Goal: Find contact information: Find contact information

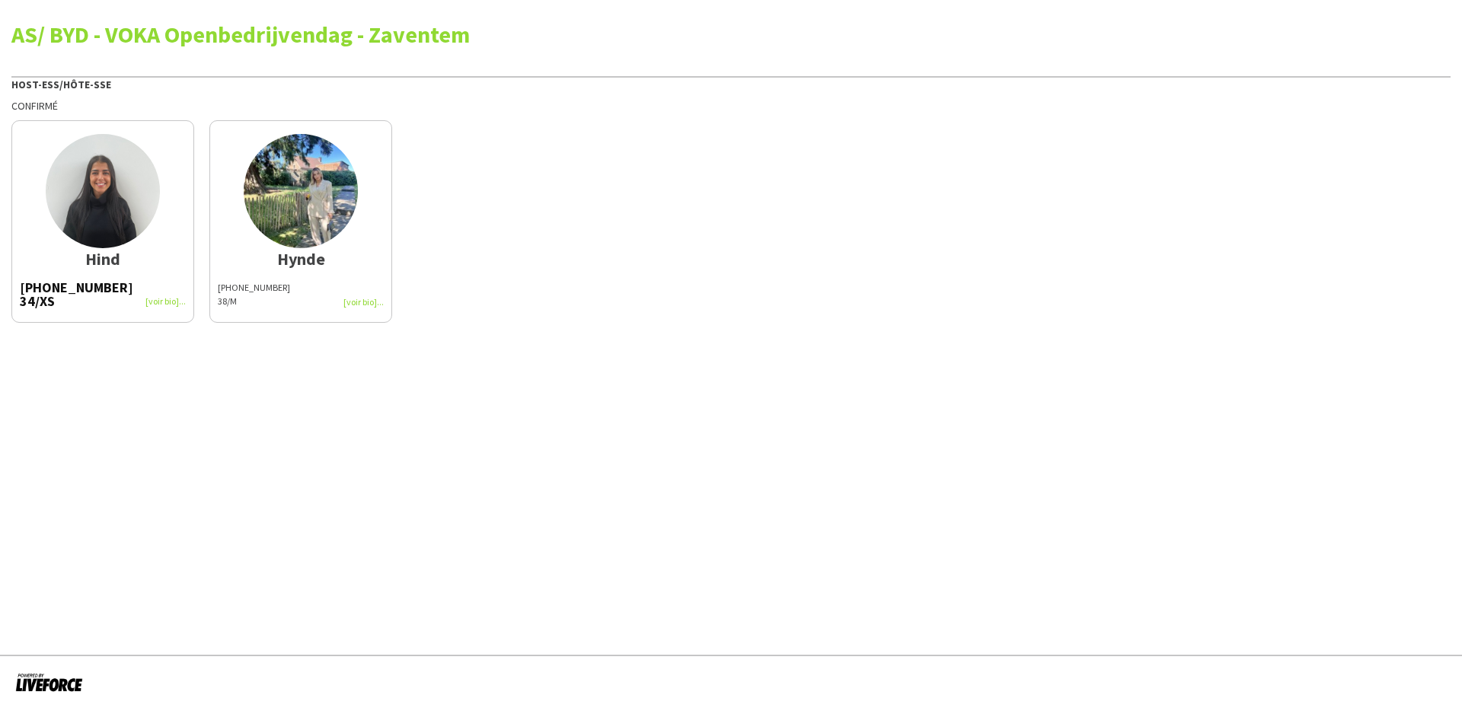
click at [74, 276] on app-share-pages-crew-card "Hind +32488199686 34/XS" at bounding box center [102, 221] width 183 height 203
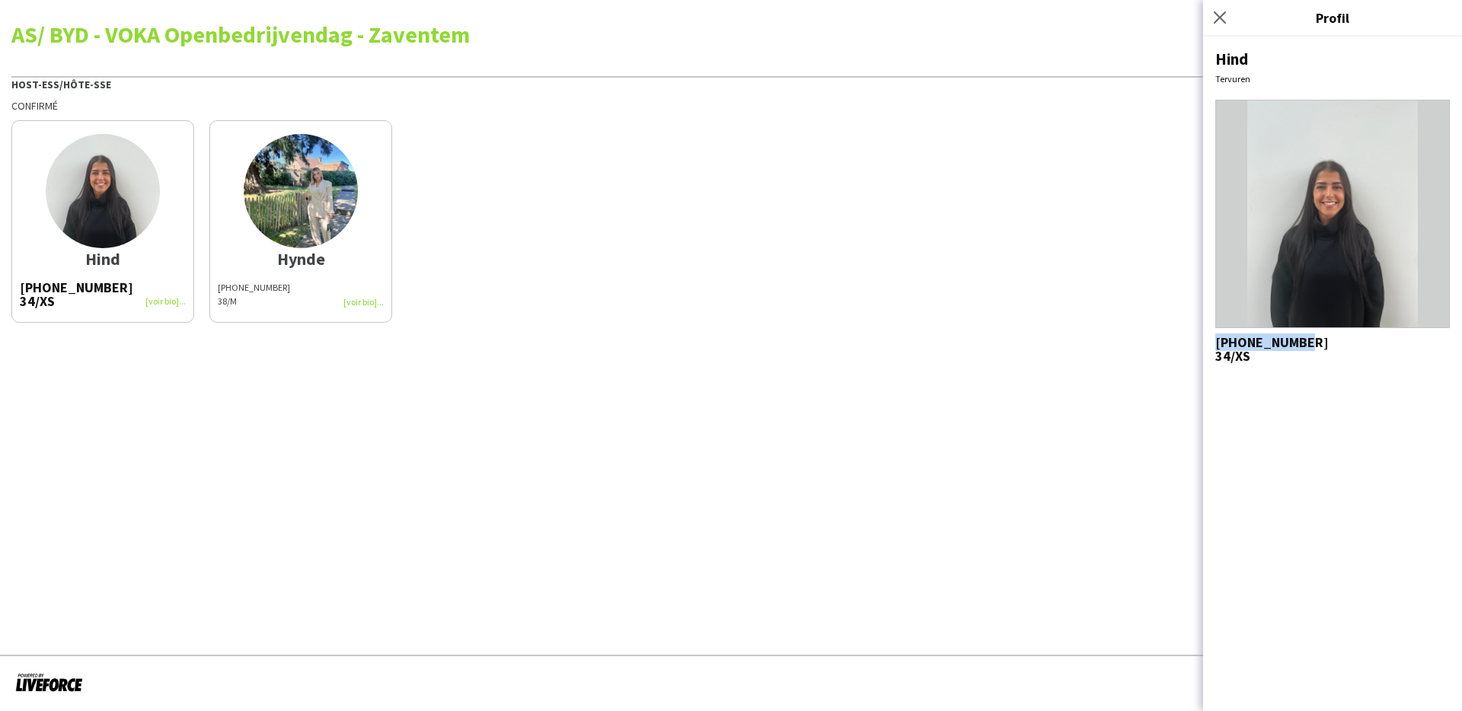
drag, startPoint x: 1316, startPoint y: 343, endPoint x: 1213, endPoint y: 346, distance: 102.8
click at [1213, 346] on div "Hind Tervuren +32488199686 34/XS" at bounding box center [1332, 374] width 259 height 675
copy span "+32488199686"
click at [253, 247] on app-share-pages-crew-card "Hynde +32498521038 38/M" at bounding box center [300, 221] width 183 height 203
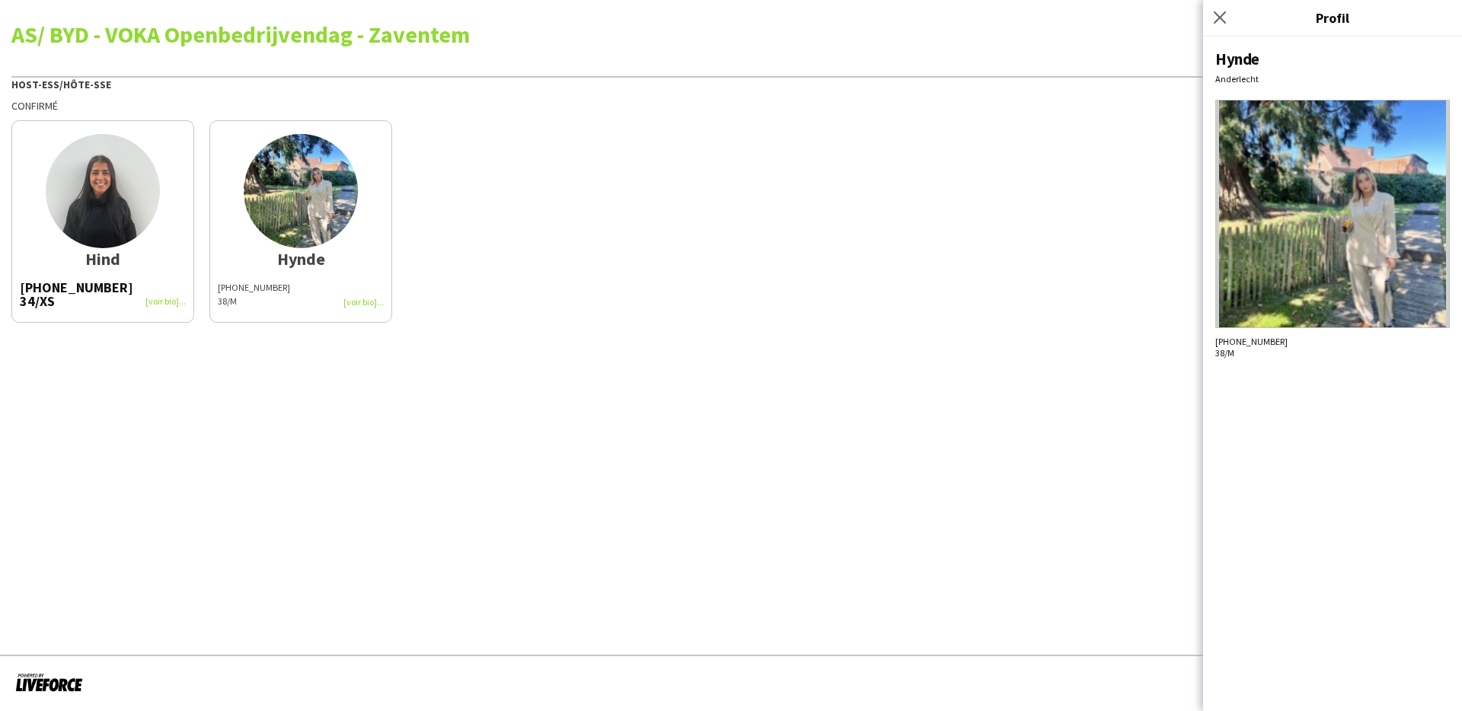
click at [1272, 347] on div "+32498521038 38/M" at bounding box center [1332, 347] width 235 height 23
drag, startPoint x: 1281, startPoint y: 347, endPoint x: 1216, endPoint y: 346, distance: 64.7
click at [1216, 346] on div "+32498521038 38/M" at bounding box center [1332, 347] width 235 height 23
click at [1279, 375] on div "Hynde Anderlecht +32498521038 38/M" at bounding box center [1332, 374] width 259 height 675
drag, startPoint x: 1274, startPoint y: 338, endPoint x: 1204, endPoint y: 342, distance: 70.2
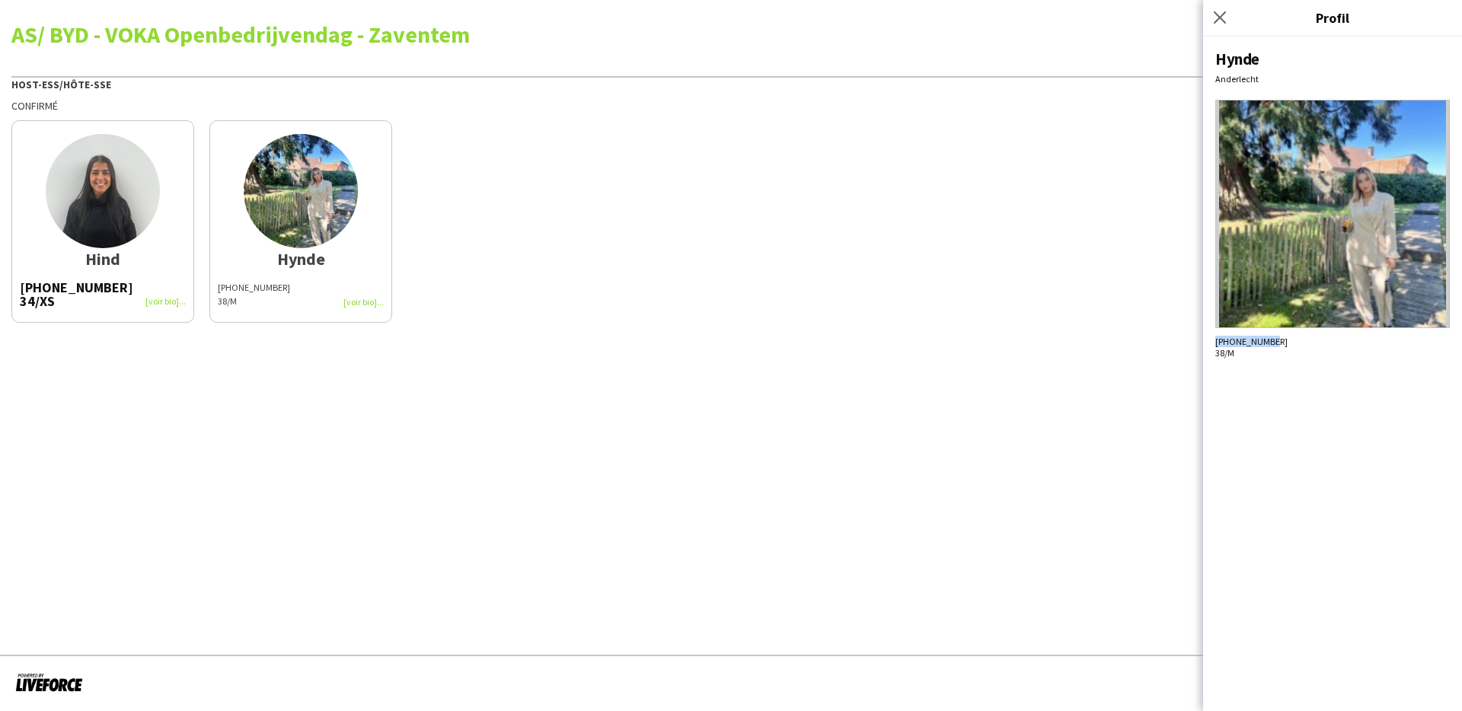
click at [1204, 342] on div "Hynde Anderlecht +32498521038 38/M" at bounding box center [1332, 374] width 259 height 675
copy span "+32498521038"
click at [1422, 407] on div "Hynde Anderlecht +32498521038 38/M" at bounding box center [1332, 374] width 259 height 675
click at [1026, 385] on app-share-pages "AS/ BYD - VOKA Openbedrijvendag - Zaventem Host-ess/Hôte-sse Confirmé Hind +324…" at bounding box center [731, 355] width 1462 height 711
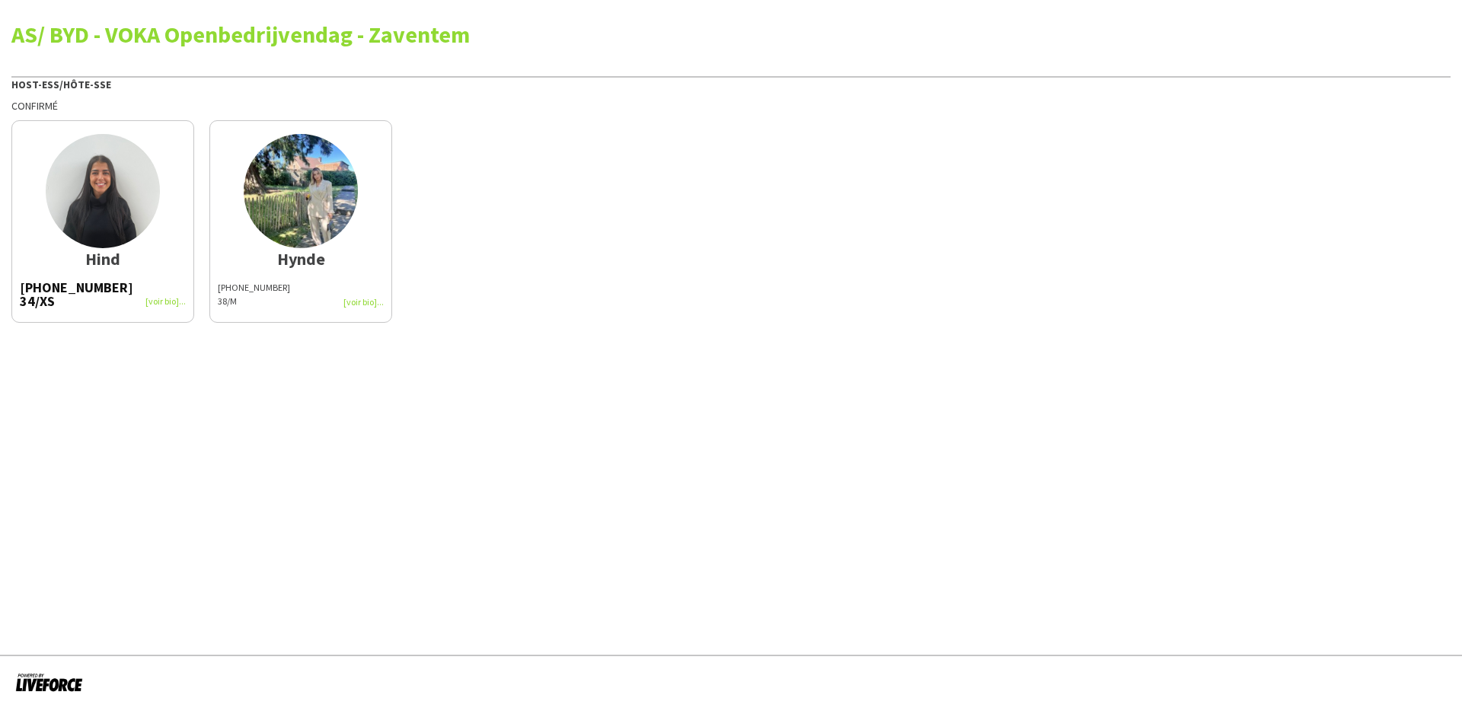
click at [279, 236] on img at bounding box center [301, 191] width 114 height 114
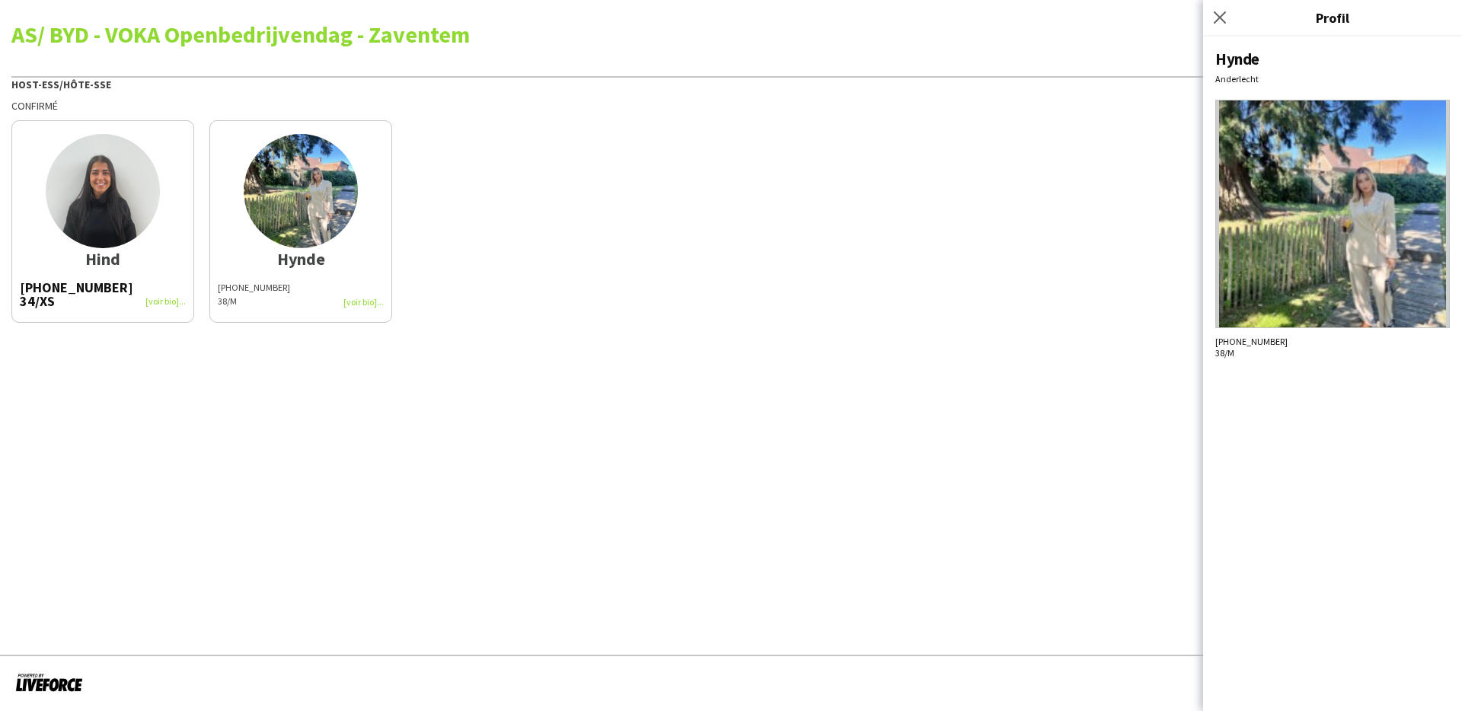
click at [984, 420] on app-share-pages "AS/ BYD - VOKA Openbedrijvendag - Zaventem Host-ess/Hôte-sse Confirmé Hind +324…" at bounding box center [731, 355] width 1462 height 711
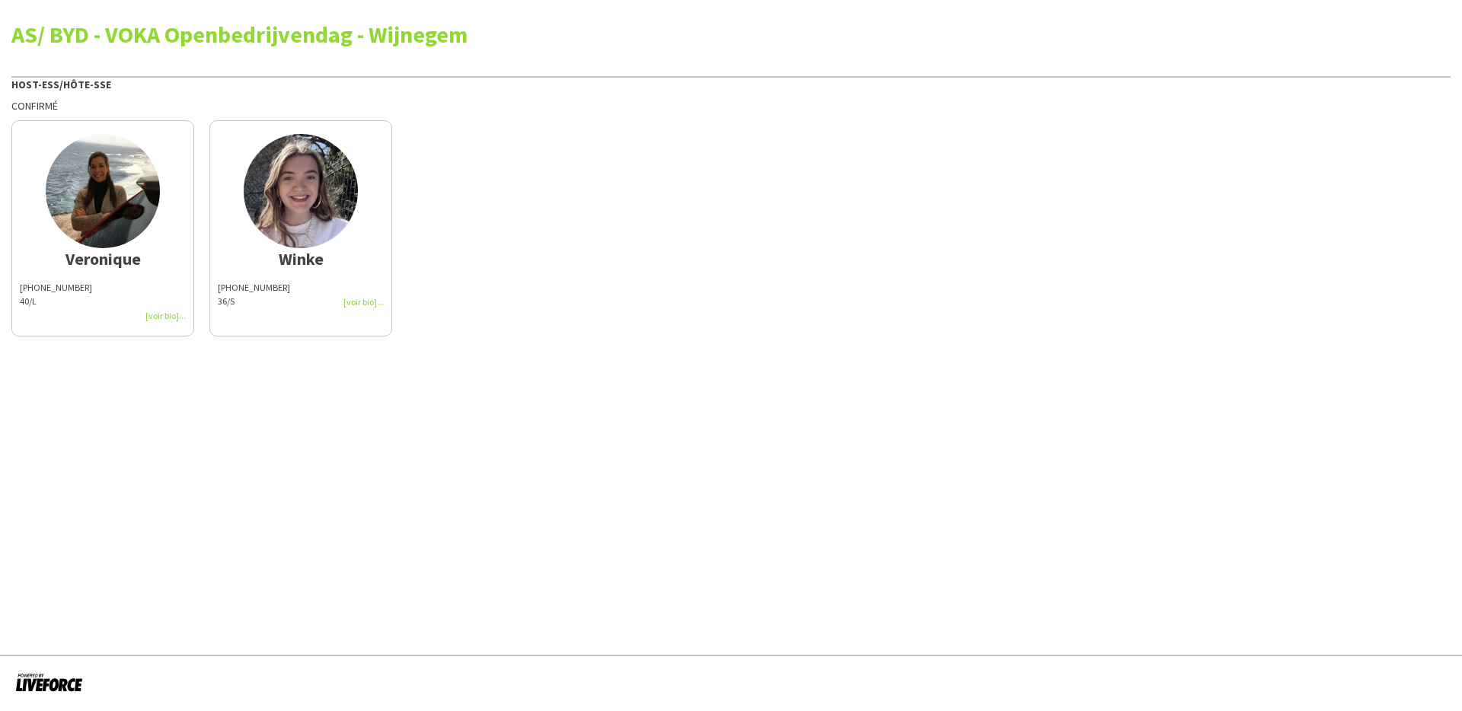
click at [125, 282] on div "+32494238771" at bounding box center [103, 288] width 166 height 14
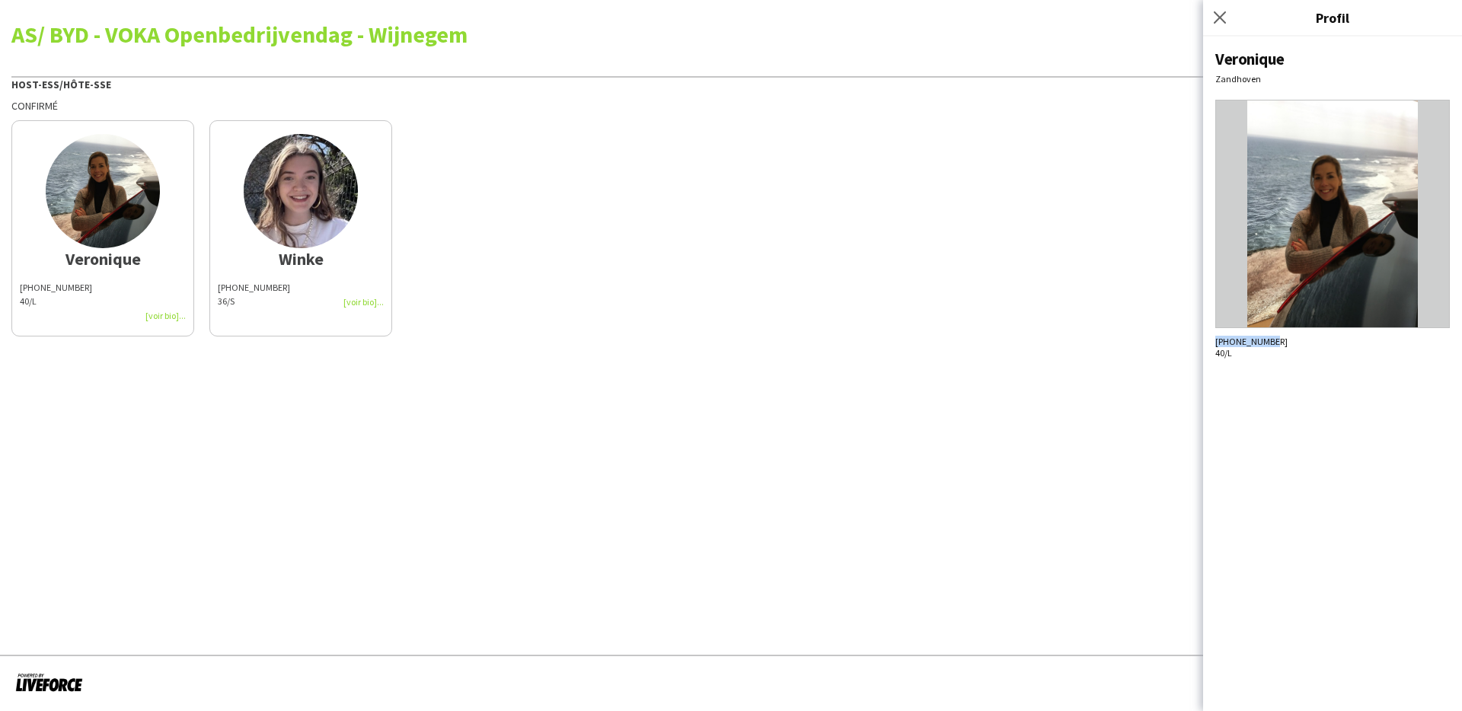
drag, startPoint x: 1286, startPoint y: 344, endPoint x: 1211, endPoint y: 343, distance: 75.4
click at [1211, 343] on div "Veronique Zandhoven +32494238771 40/L" at bounding box center [1332, 374] width 259 height 675
copy span "+32494238771"
click at [304, 244] on img at bounding box center [301, 191] width 114 height 114
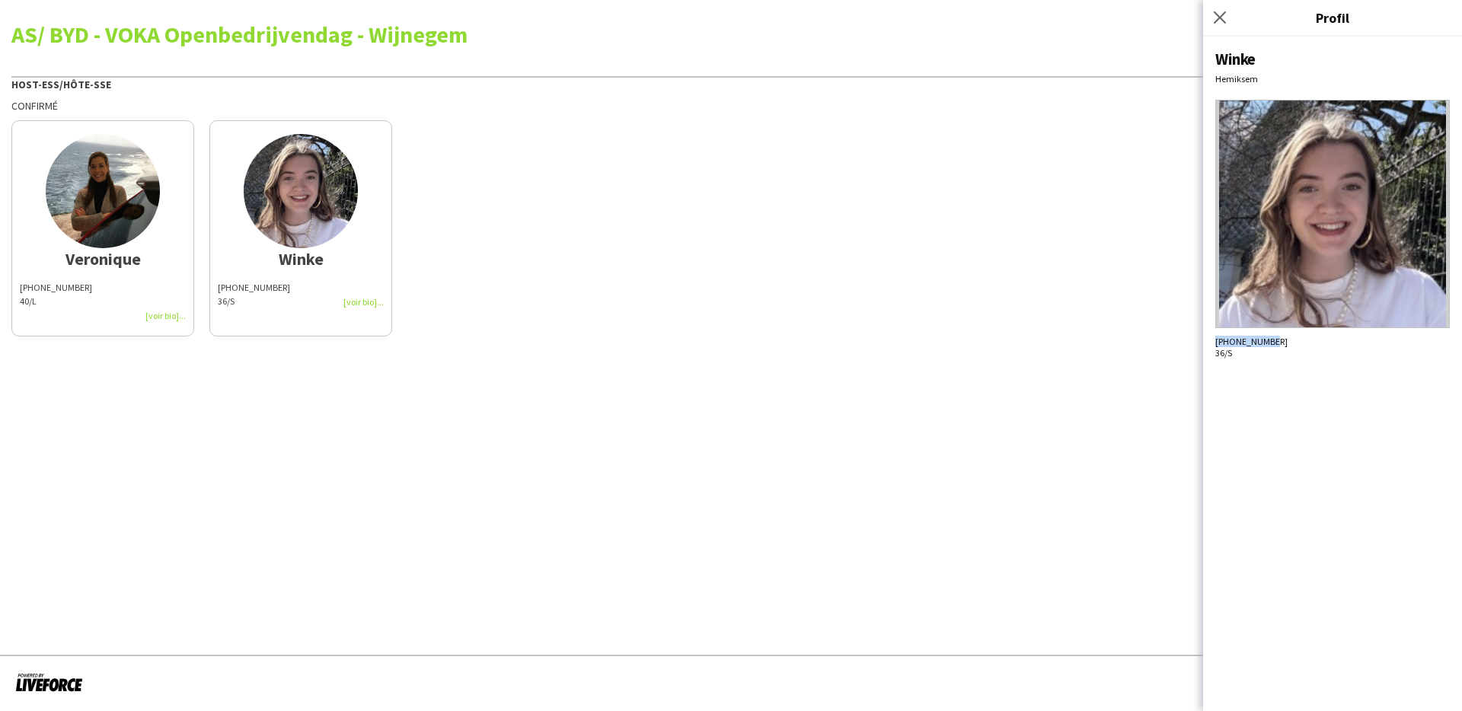
drag, startPoint x: 1287, startPoint y: 340, endPoint x: 1208, endPoint y: 342, distance: 79.2
click at [1209, 342] on div "Winke Hemiksem +32477500225 36/S" at bounding box center [1332, 374] width 259 height 675
copy span "+32477500225"
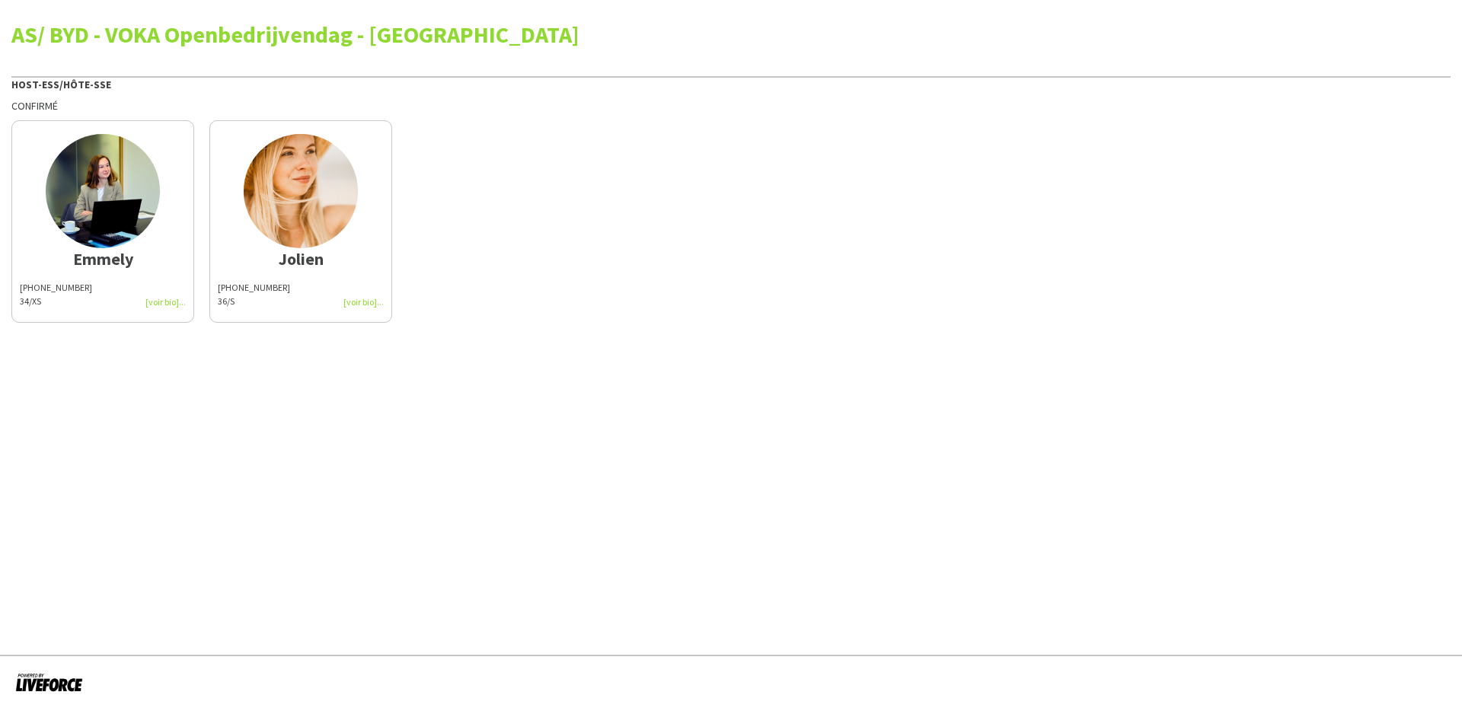
click at [126, 198] on img at bounding box center [103, 191] width 114 height 114
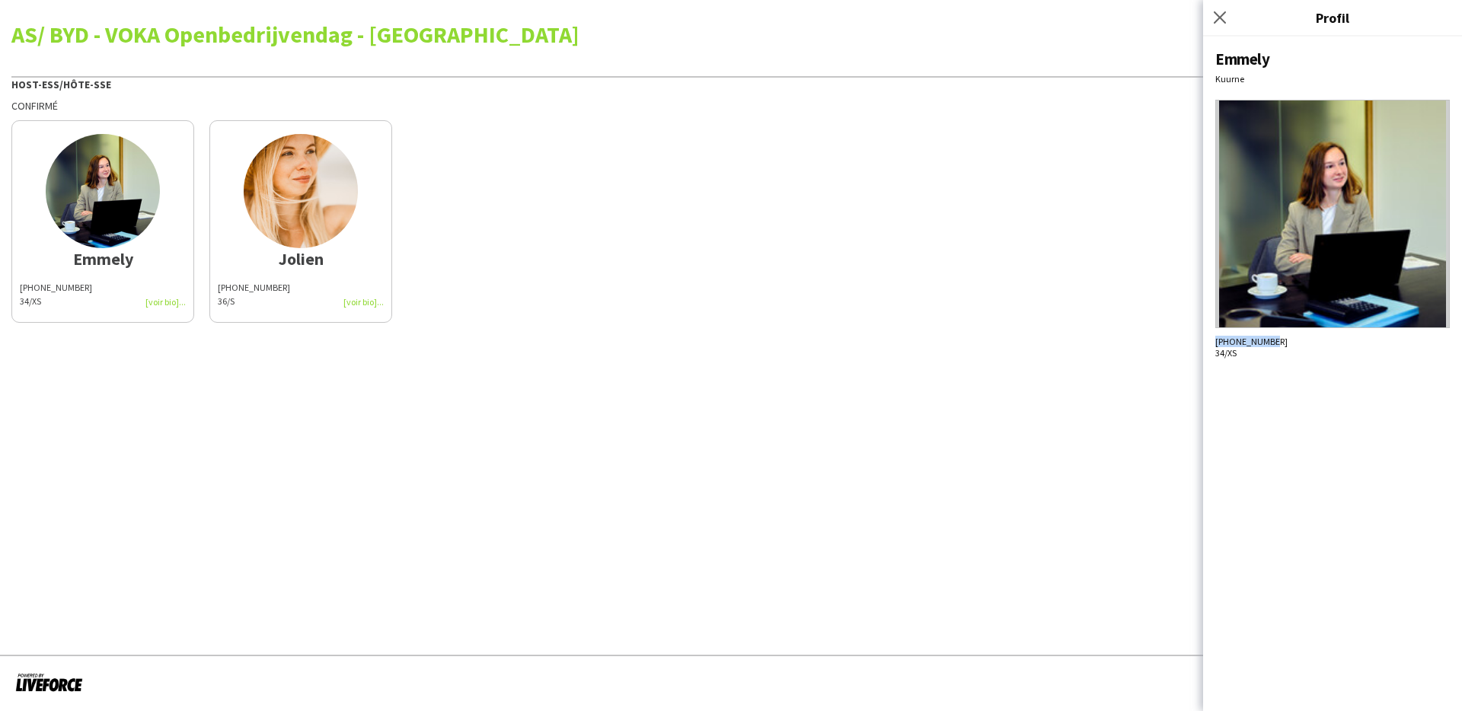
drag, startPoint x: 1301, startPoint y: 340, endPoint x: 1214, endPoint y: 337, distance: 87.6
click at [1214, 337] on div "Emmely Kuurne [PHONE_NUMBER] 34/XS" at bounding box center [1332, 374] width 259 height 675
copy span "[PHONE_NUMBER]"
click at [302, 230] on img at bounding box center [301, 191] width 114 height 114
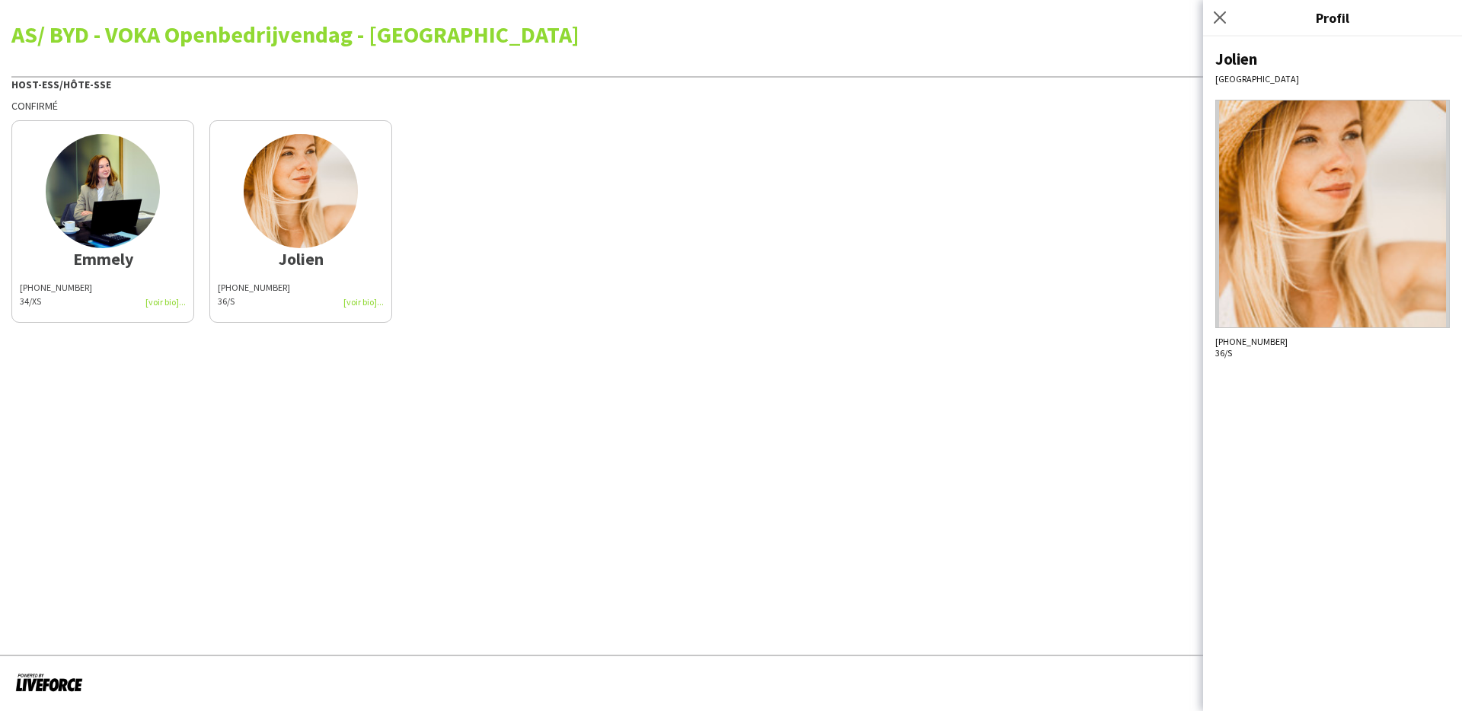
click at [1312, 353] on div "[PHONE_NUMBER] 36/S" at bounding box center [1332, 347] width 235 height 23
drag, startPoint x: 1284, startPoint y: 341, endPoint x: 1209, endPoint y: 340, distance: 75.4
click at [1209, 340] on div "[PERSON_NAME] [PHONE_NUMBER] 36/S" at bounding box center [1332, 374] width 259 height 675
copy span "[PHONE_NUMBER]"
